Goal: Task Accomplishment & Management: Use online tool/utility

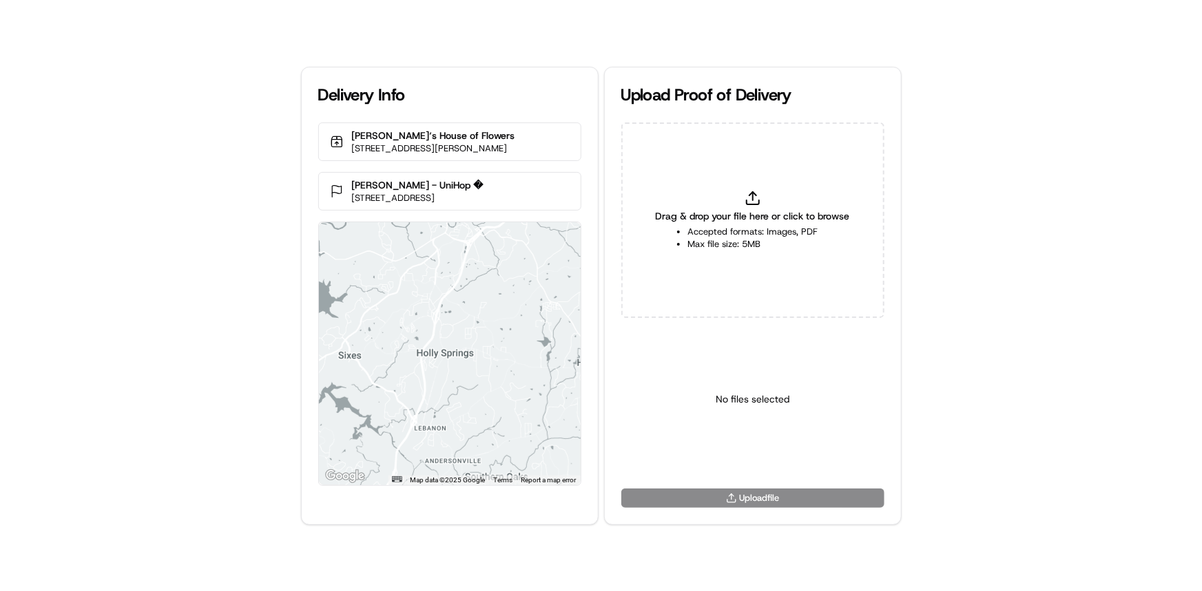
click at [717, 254] on div "Drag & drop your file here or click to browse Accepted formats: Images, PDF Max…" at bounding box center [752, 221] width 263 height 196
type input "C:\fakepath\HandedToCustomer (1).png"
click at [792, 456] on html "Delivery Info [PERSON_NAME]‘s House of Flowers [STREET_ADDRESS][PERSON_NAME] [P…" at bounding box center [601, 295] width 1202 height 591
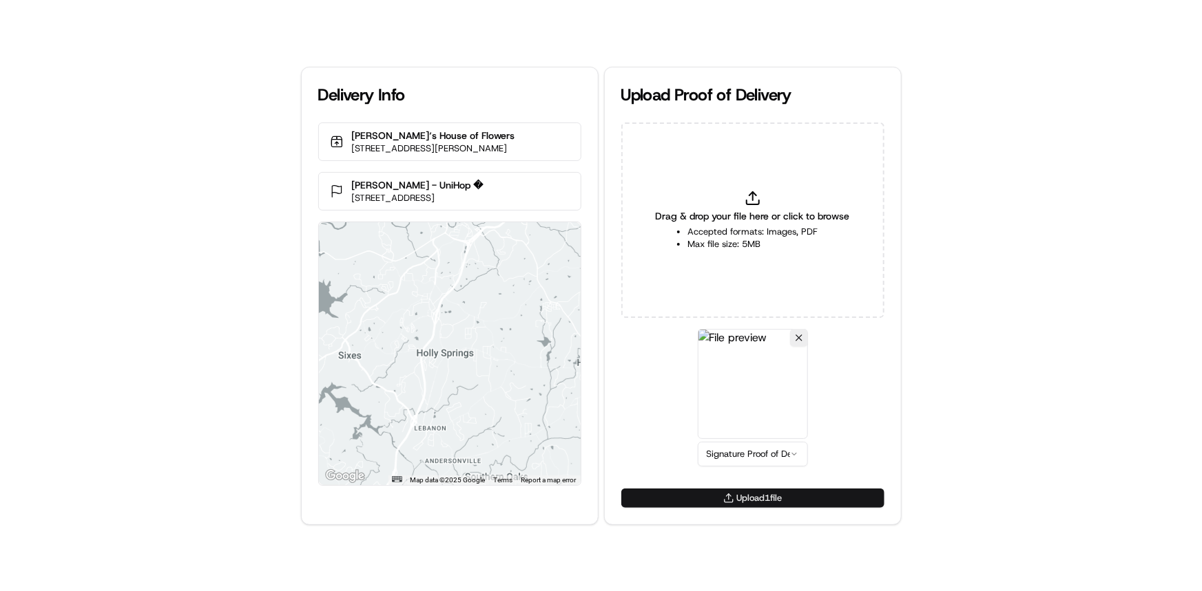
click at [782, 500] on button "Upload 1 file" at bounding box center [752, 498] width 263 height 19
